Goal: Task Accomplishment & Management: Use online tool/utility

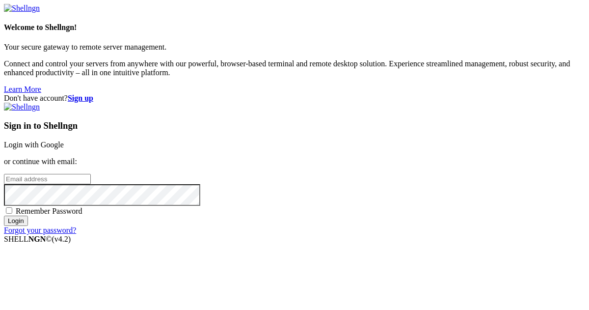
click at [91, 174] on input "email" at bounding box center [47, 179] width 87 height 10
click at [4, 174] on protonpass-control-bd7c at bounding box center [4, 178] width 0 height 8
type input "[EMAIL_ADDRESS][DOMAIN_NAME]"
click at [28, 226] on input "Login" at bounding box center [16, 220] width 24 height 10
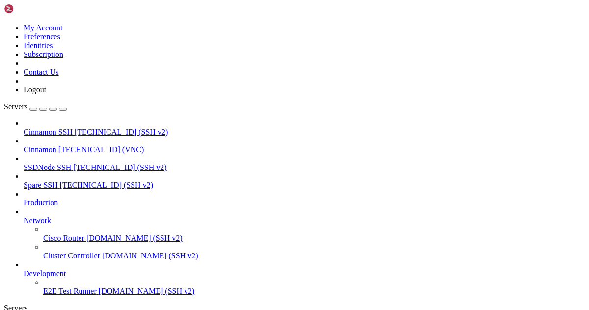
click at [56, 145] on span "Cinnamon" at bounding box center [40, 149] width 33 height 8
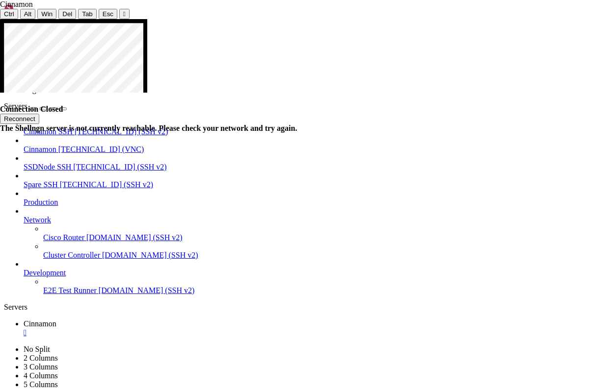
click at [39, 114] on button "Reconnect" at bounding box center [19, 119] width 39 height 10
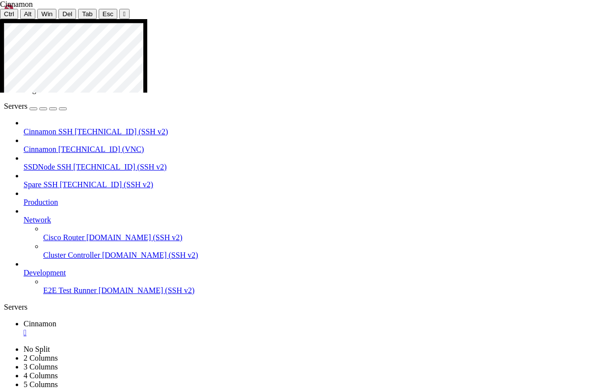
drag, startPoint x: 48, startPoint y: 43, endPoint x: 451, endPoint y: 163, distance: 421.0
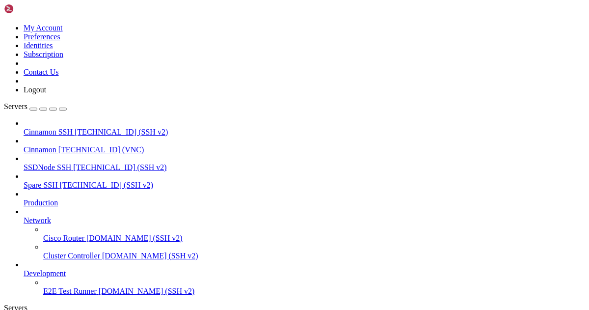
click at [4, 24] on icon at bounding box center [4, 24] width 0 height 0
click at [46, 94] on link "Logout" at bounding box center [35, 89] width 23 height 8
